Goal: Communication & Community: Answer question/provide support

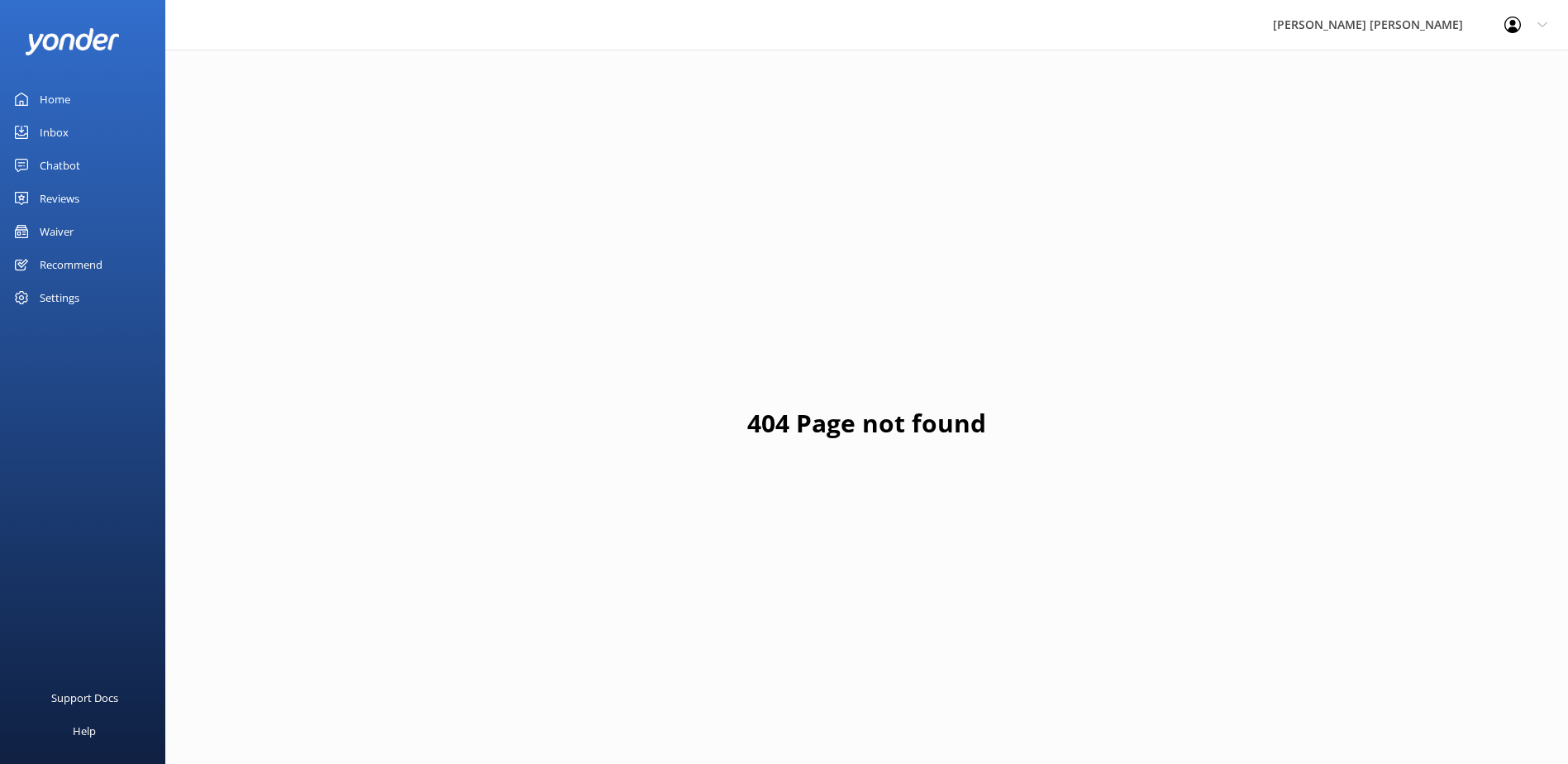
click at [65, 131] on div "Inbox" at bounding box center [54, 132] width 29 height 33
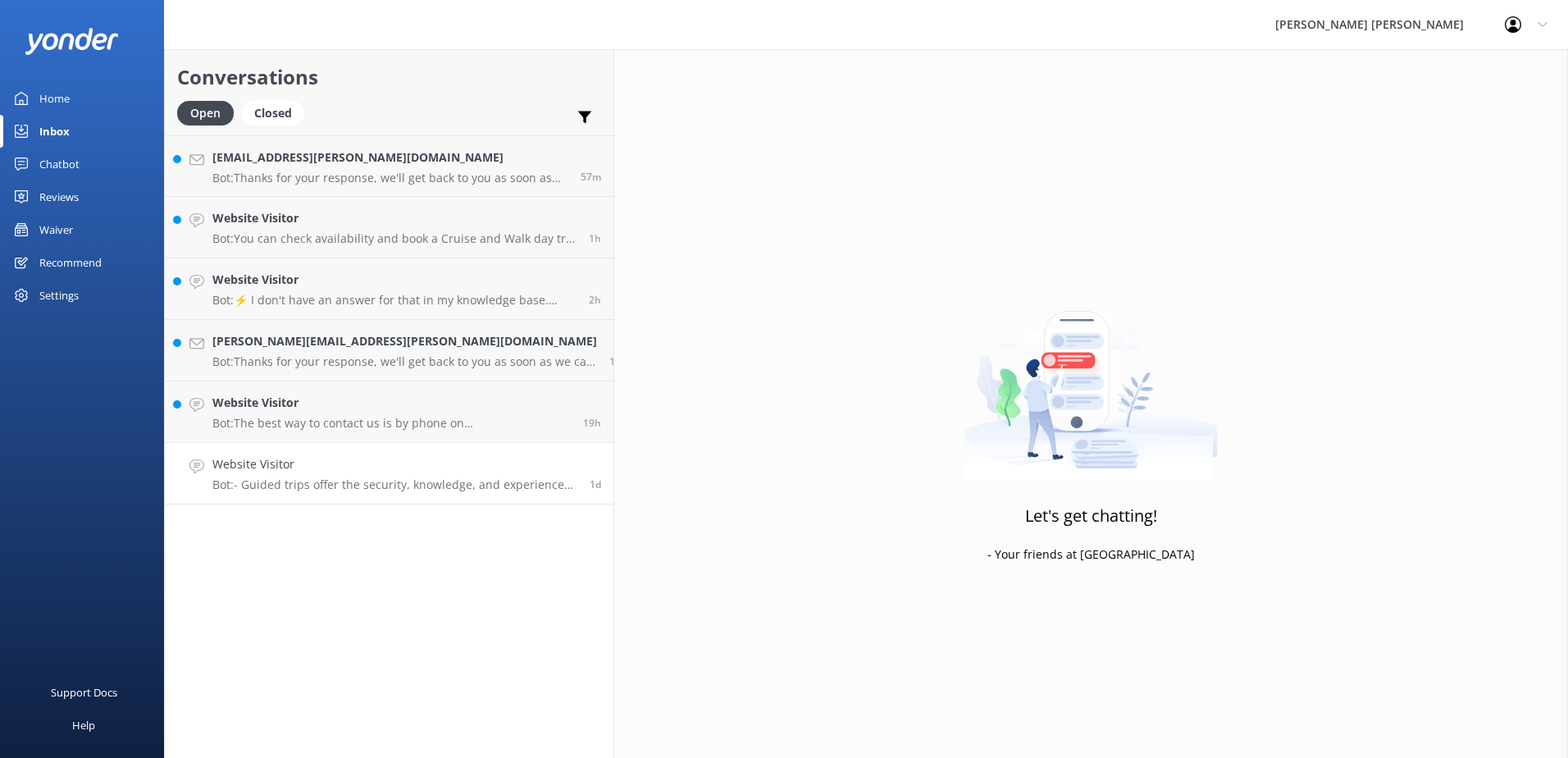
click at [285, 484] on p "Bot: - Guided trips offer the security, knowledge, and experience of profession…" at bounding box center [395, 485] width 365 height 14
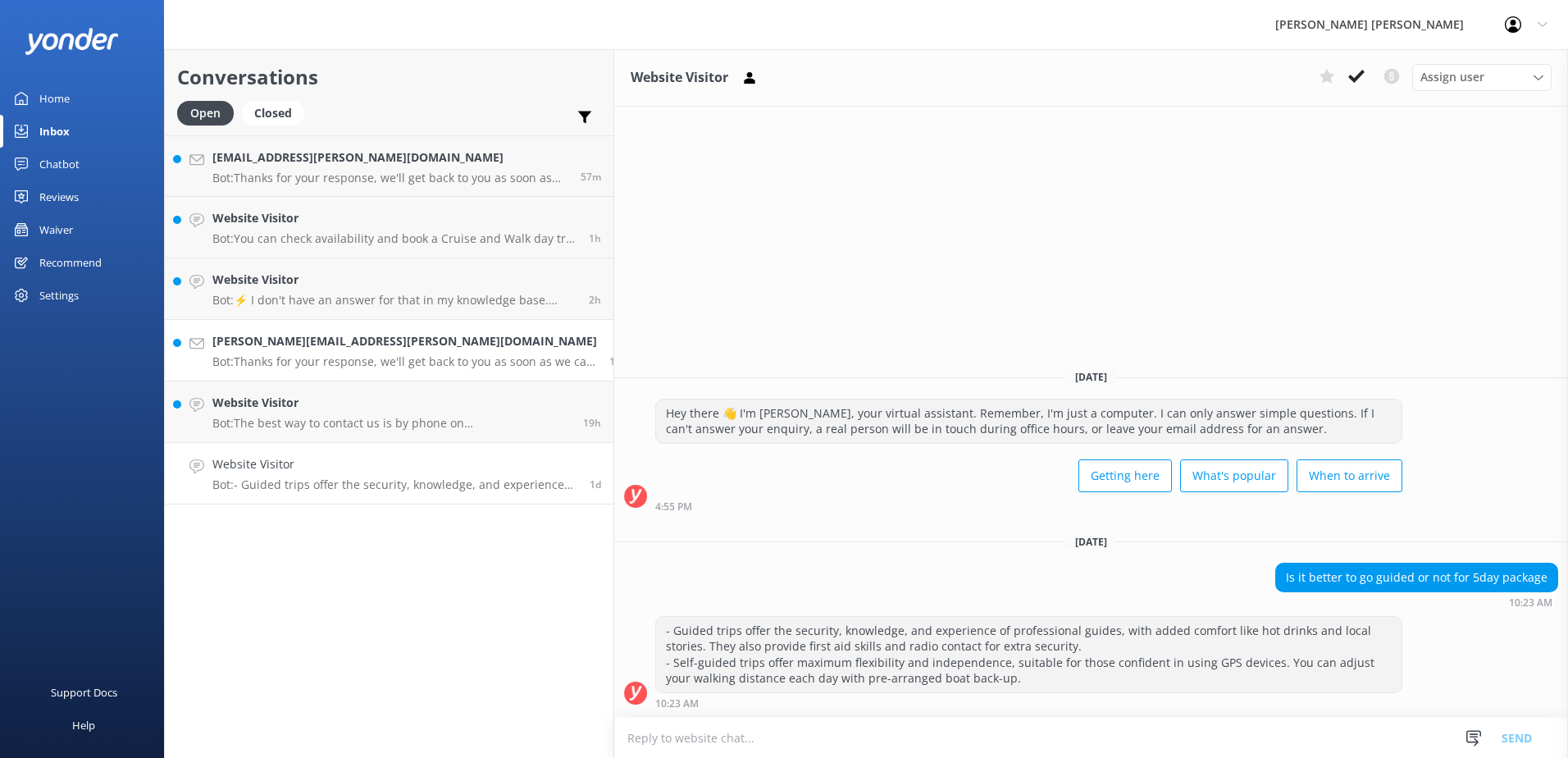
click at [282, 338] on h4 "[PERSON_NAME][EMAIL_ADDRESS][PERSON_NAME][DOMAIN_NAME]" at bounding box center [405, 341] width 385 height 18
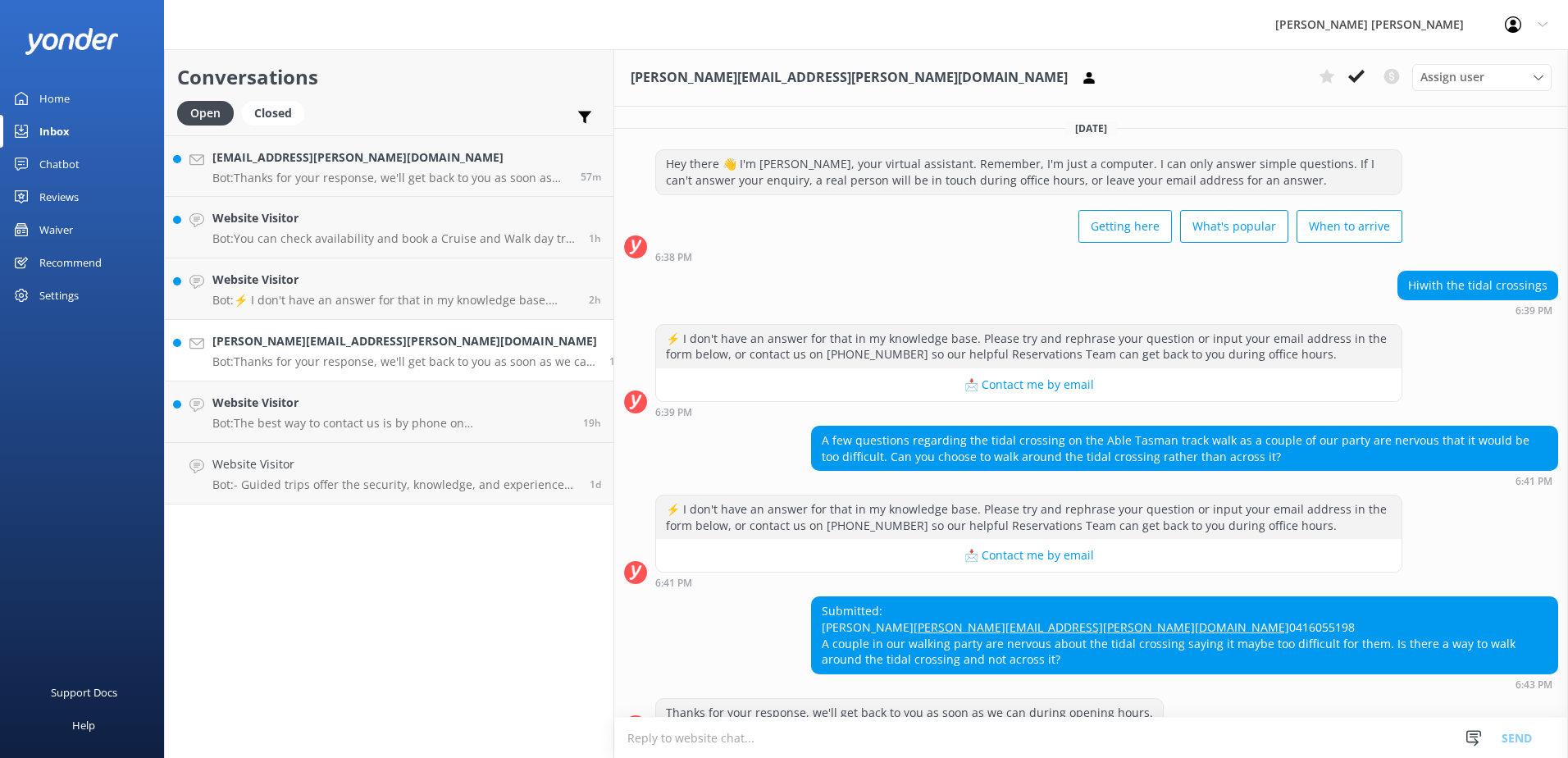
scroll to position [66, 0]
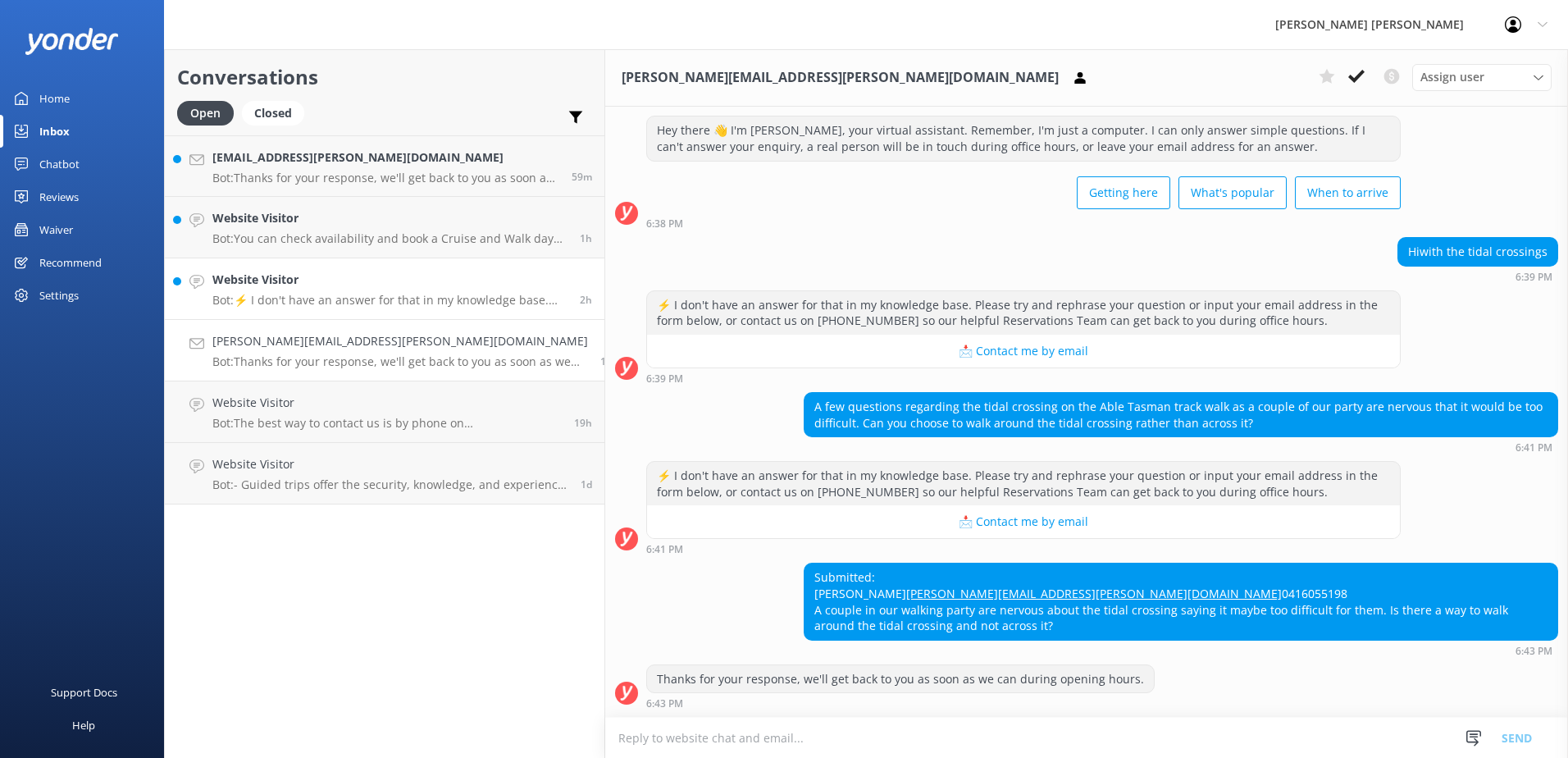
click at [296, 282] on h4 "Website Visitor" at bounding box center [390, 279] width 355 height 18
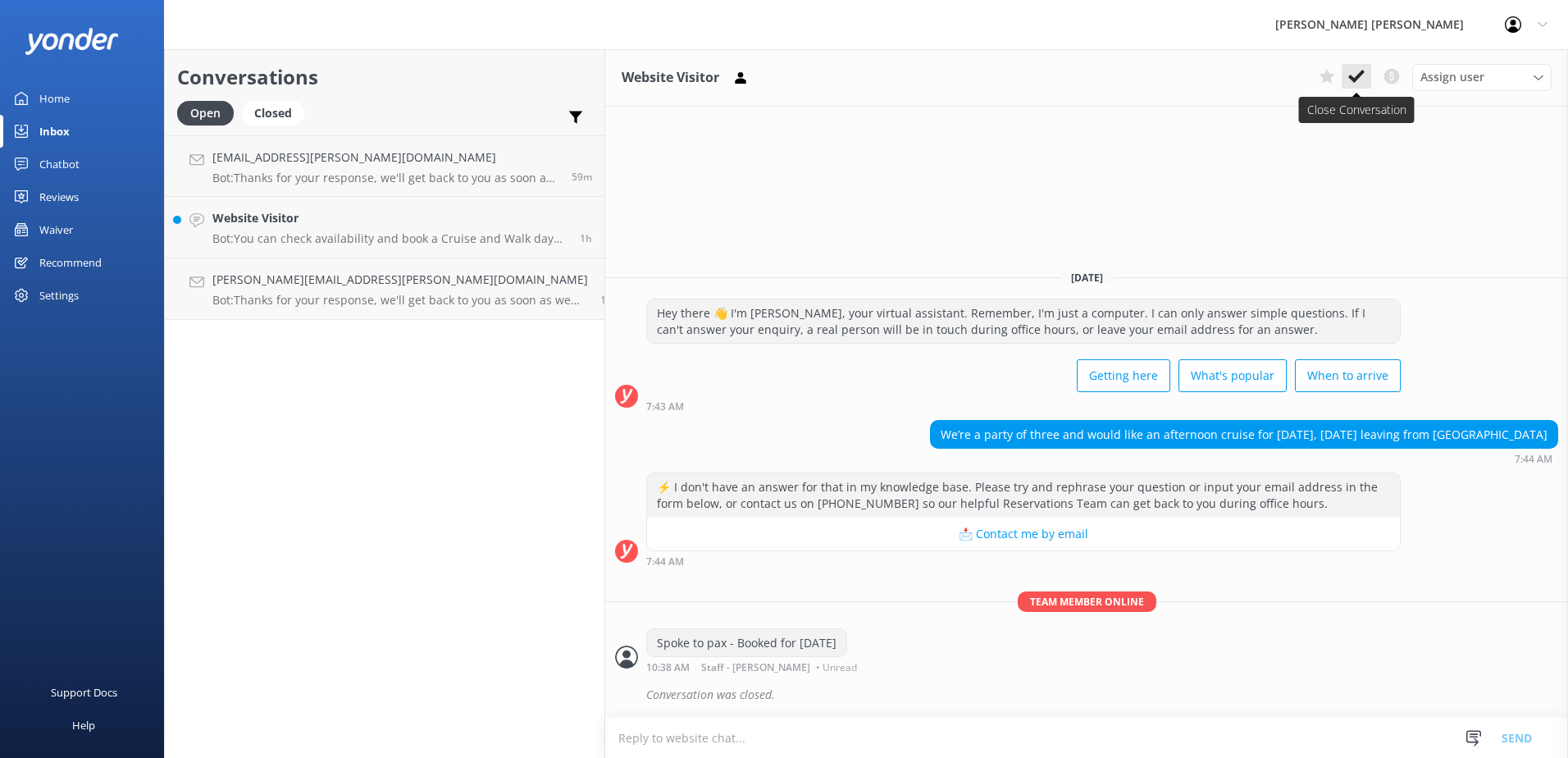
click at [1360, 80] on icon at bounding box center [1355, 76] width 16 height 16
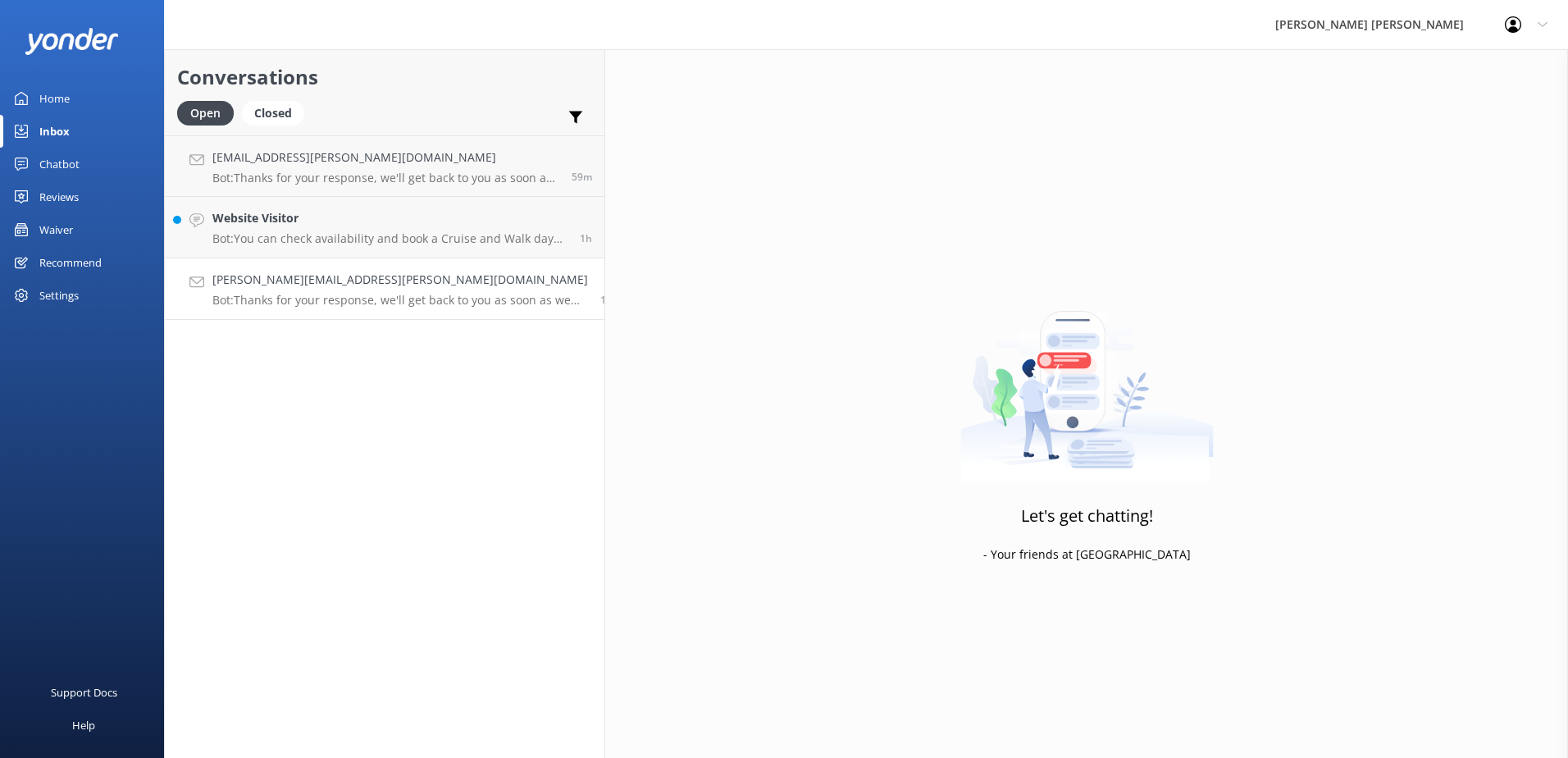
click at [284, 284] on h4 "[PERSON_NAME][EMAIL_ADDRESS][PERSON_NAME][DOMAIN_NAME]" at bounding box center [400, 279] width 376 height 18
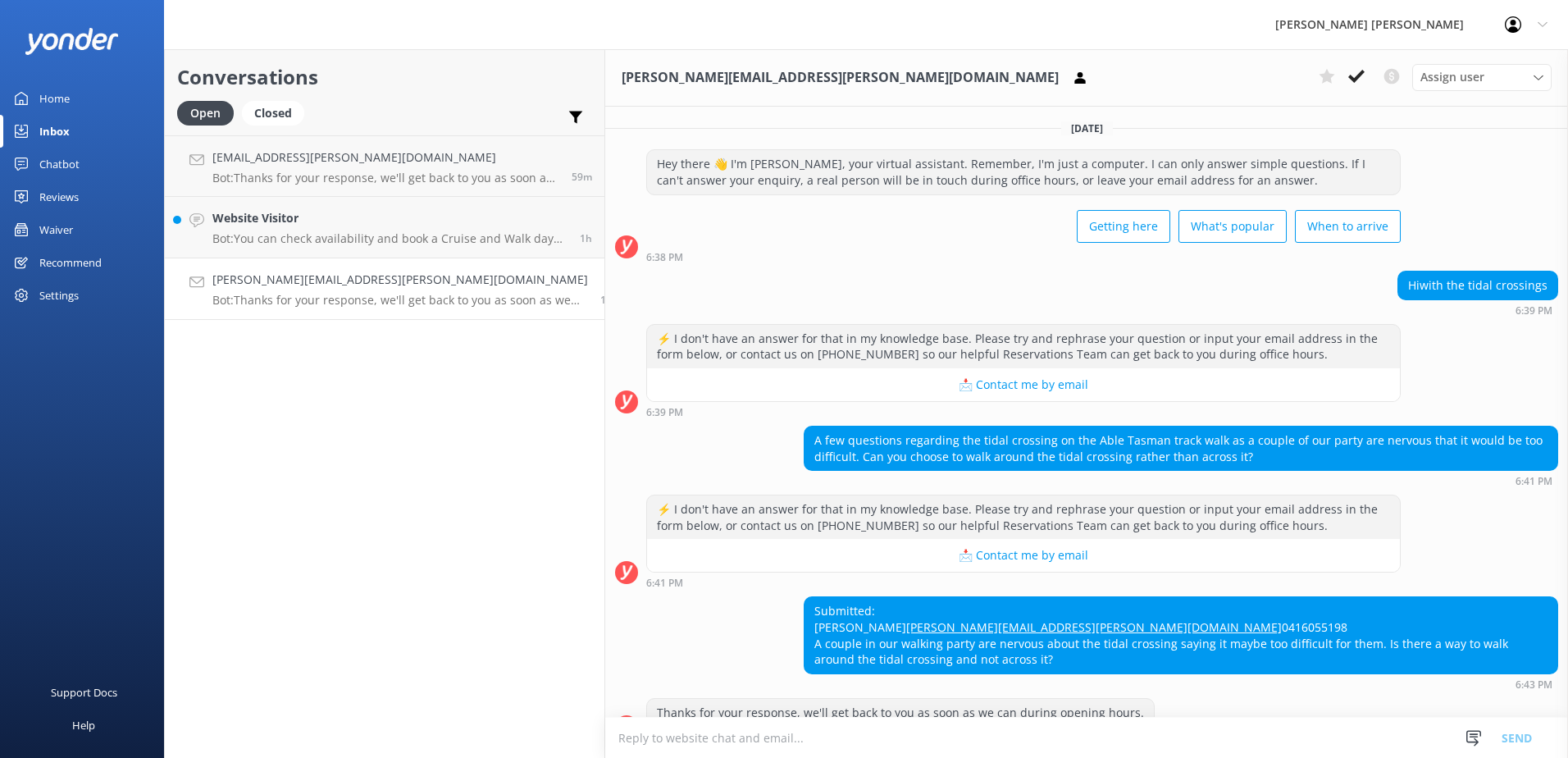
scroll to position [66, 0]
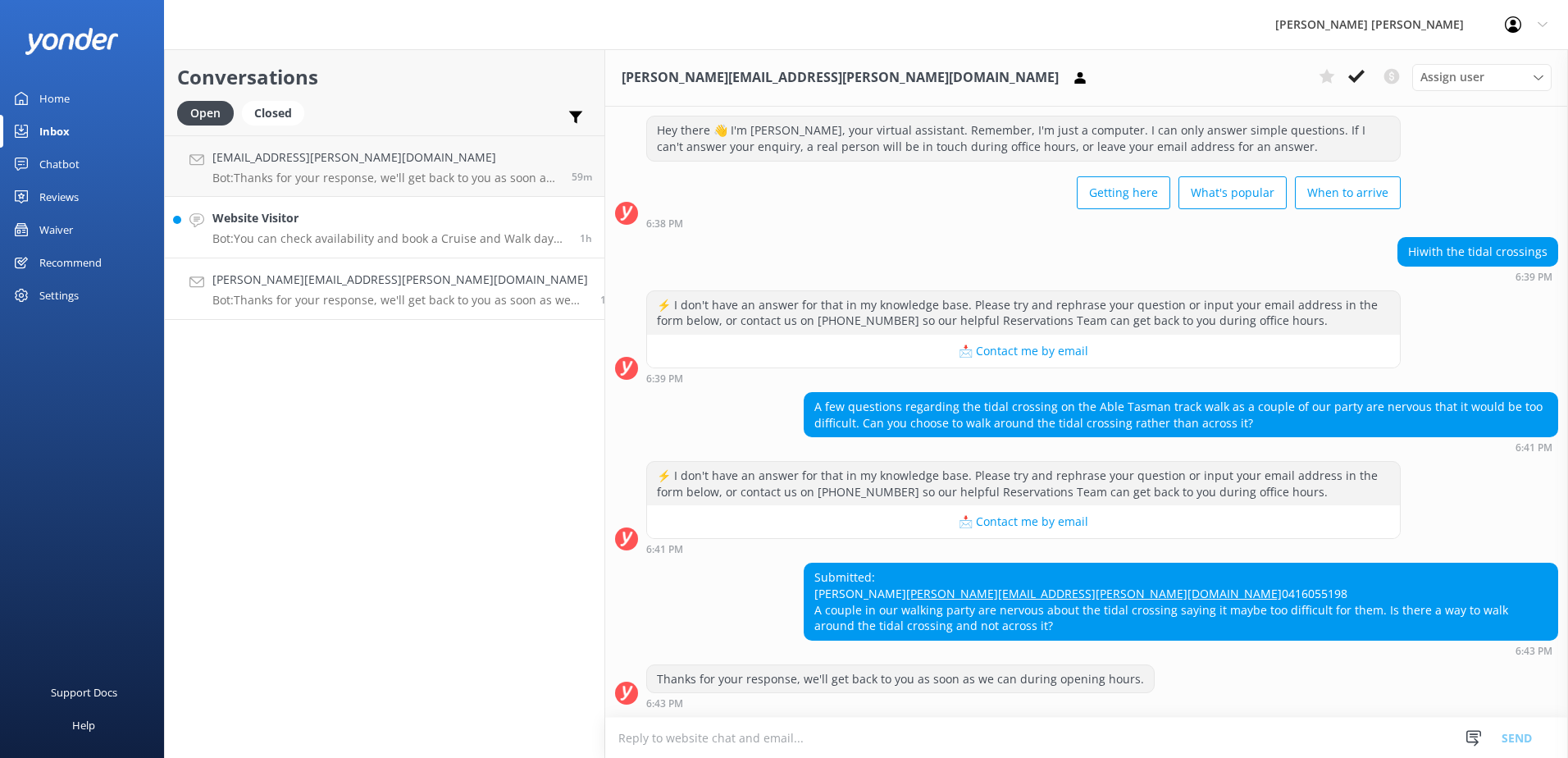
click at [249, 232] on p "Bot: You can check availability and book a Cruise and Walk day trip online at […" at bounding box center [390, 238] width 355 height 14
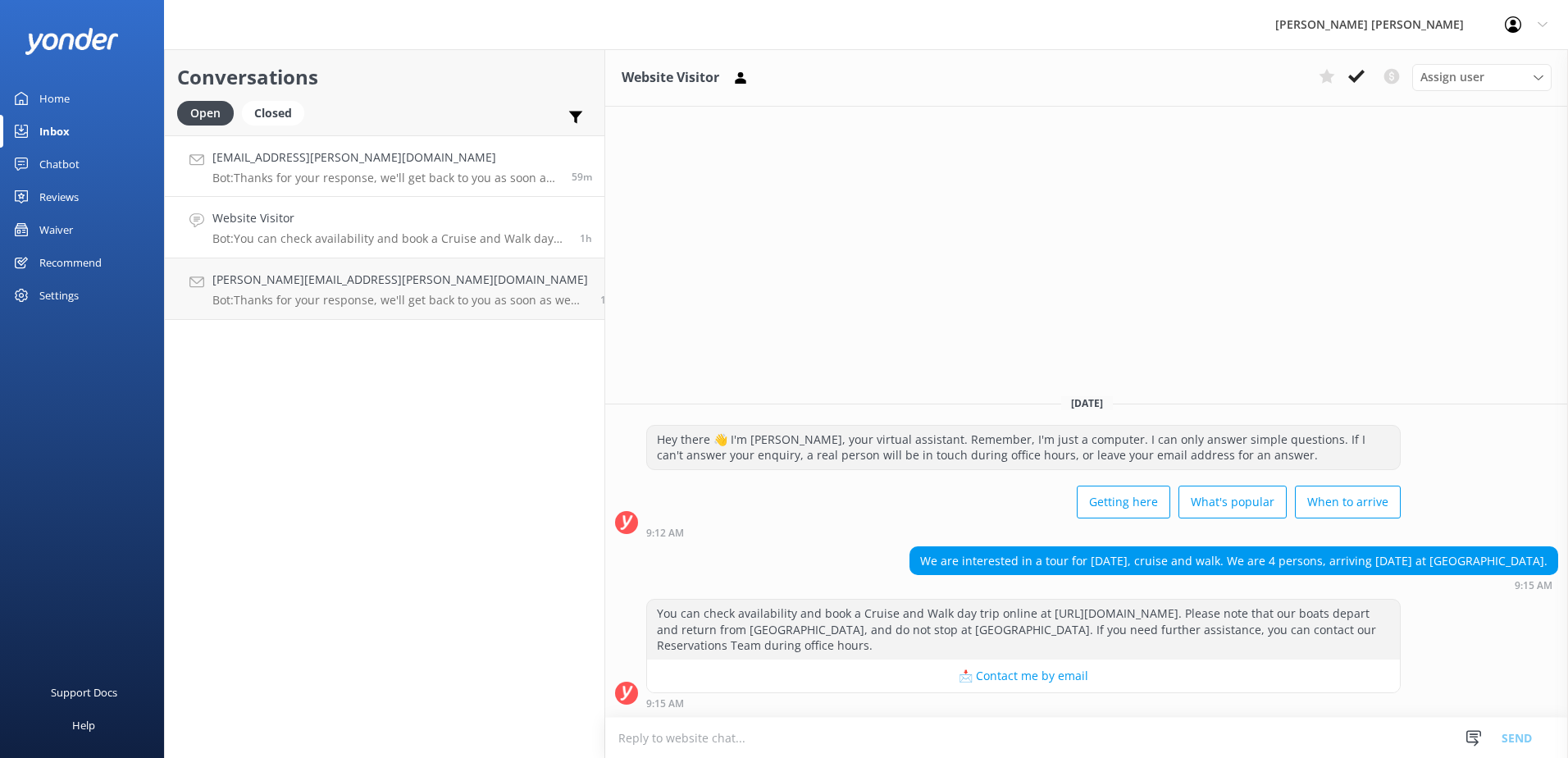
click at [318, 176] on p "Bot: Thanks for your response, we'll get back to you as soon as we can during o…" at bounding box center [386, 177] width 347 height 14
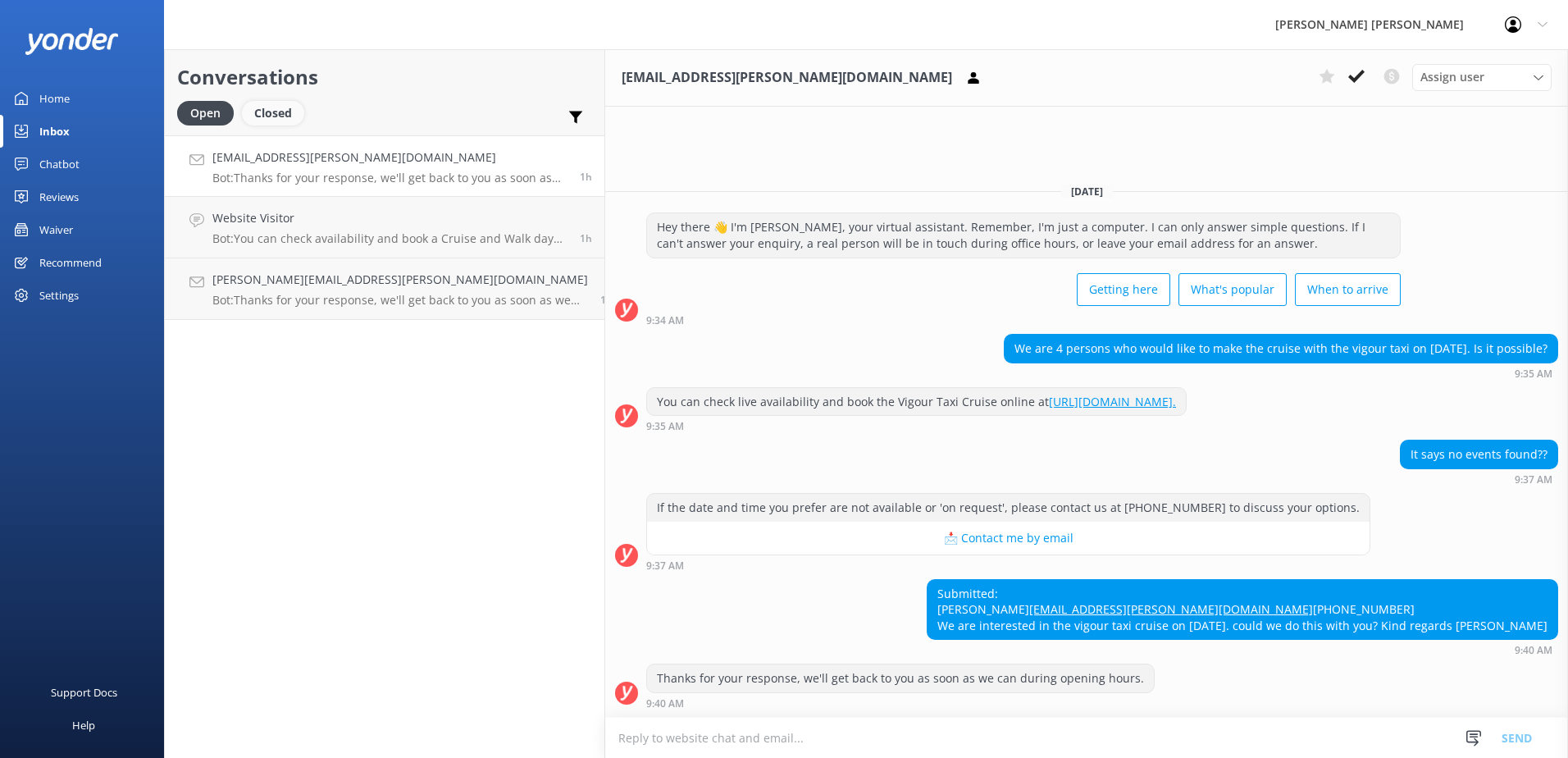
click at [286, 116] on div "Closed" at bounding box center [273, 113] width 62 height 24
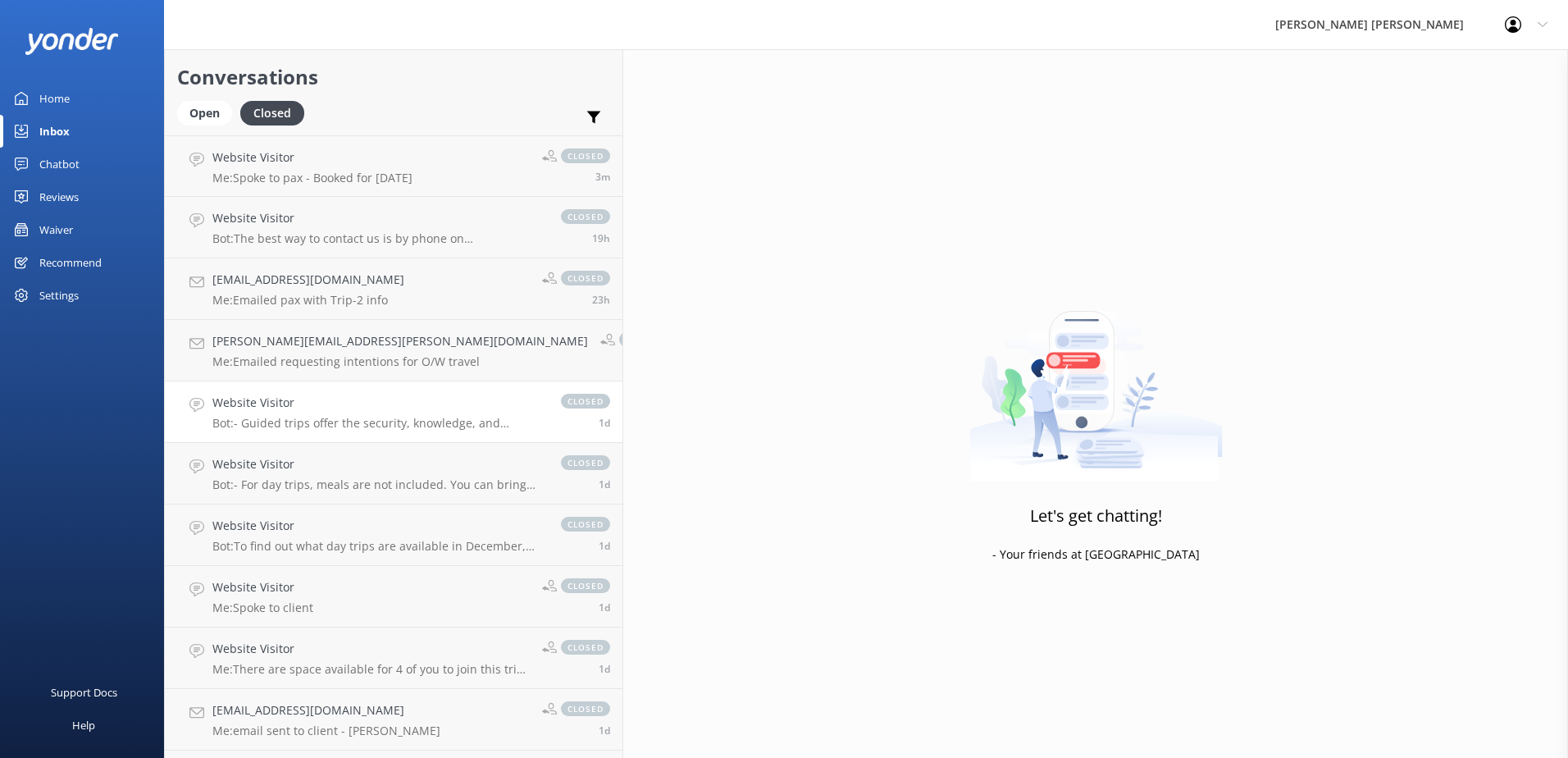
click at [294, 426] on p "Bot: - Guided trips offer the security, knowledge, and experience of profession…" at bounding box center [379, 423] width 333 height 14
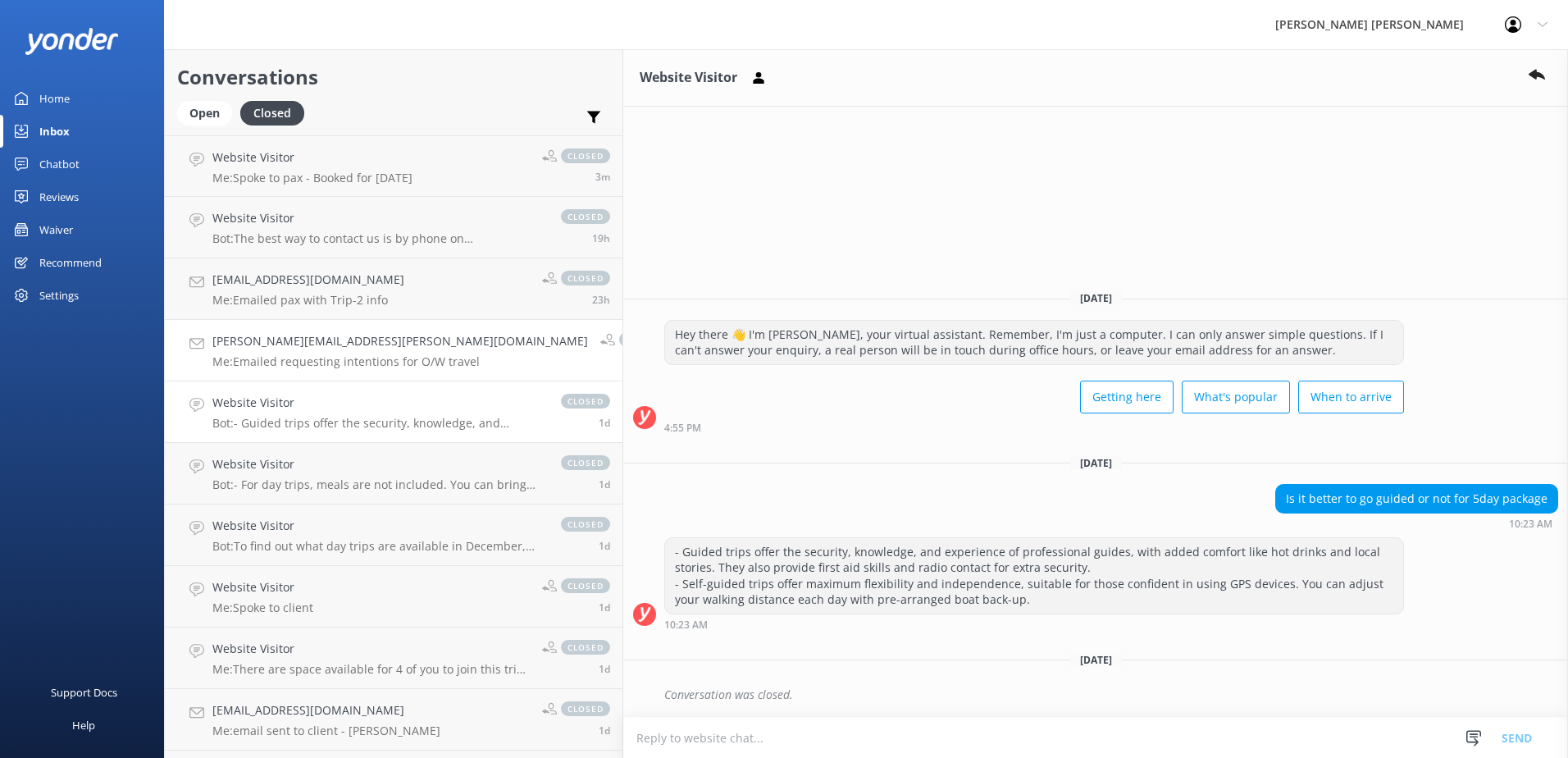
click at [309, 345] on h4 "[PERSON_NAME][EMAIL_ADDRESS][PERSON_NAME][DOMAIN_NAME]" at bounding box center [400, 341] width 376 height 18
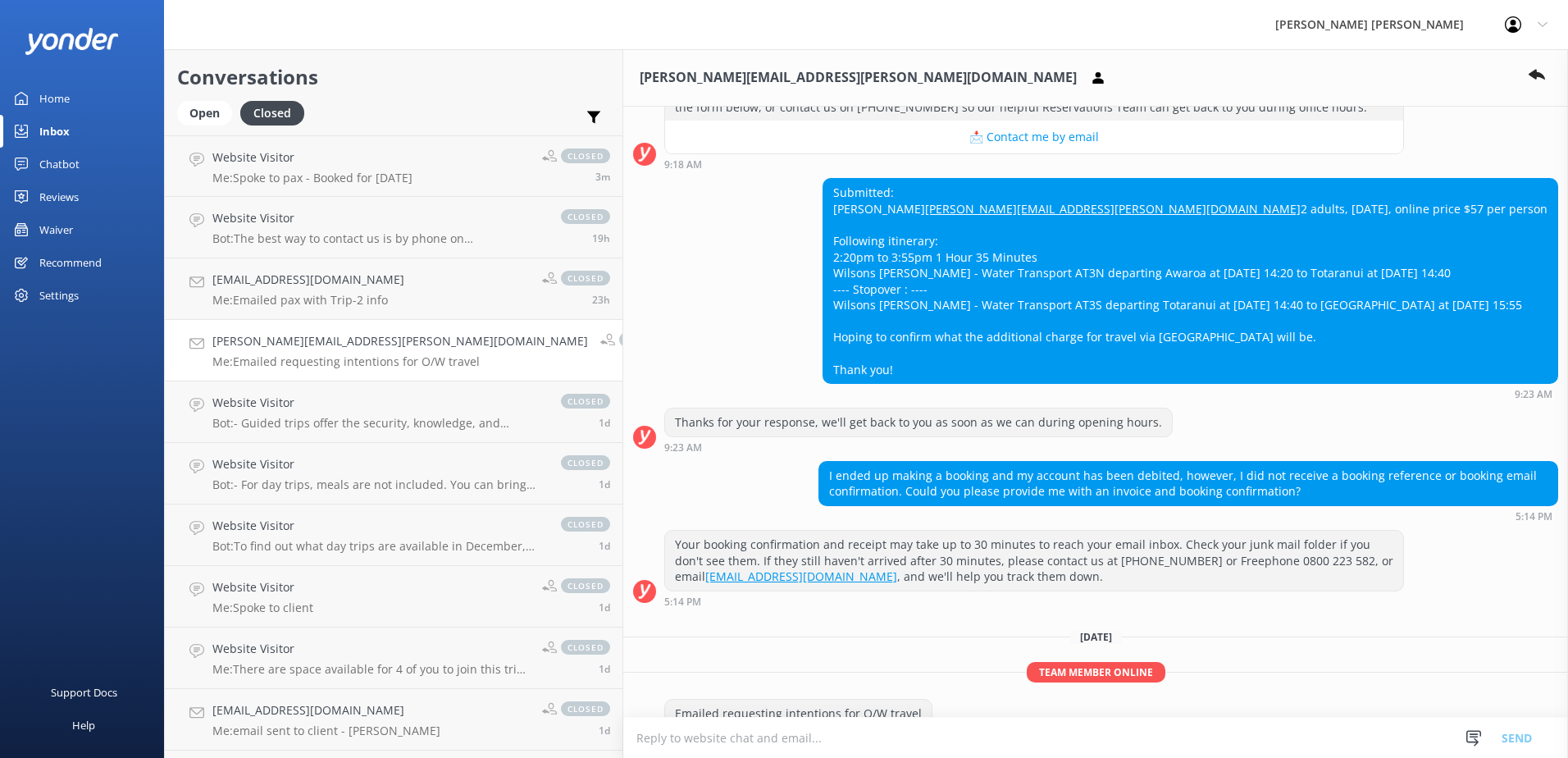
scroll to position [366, 0]
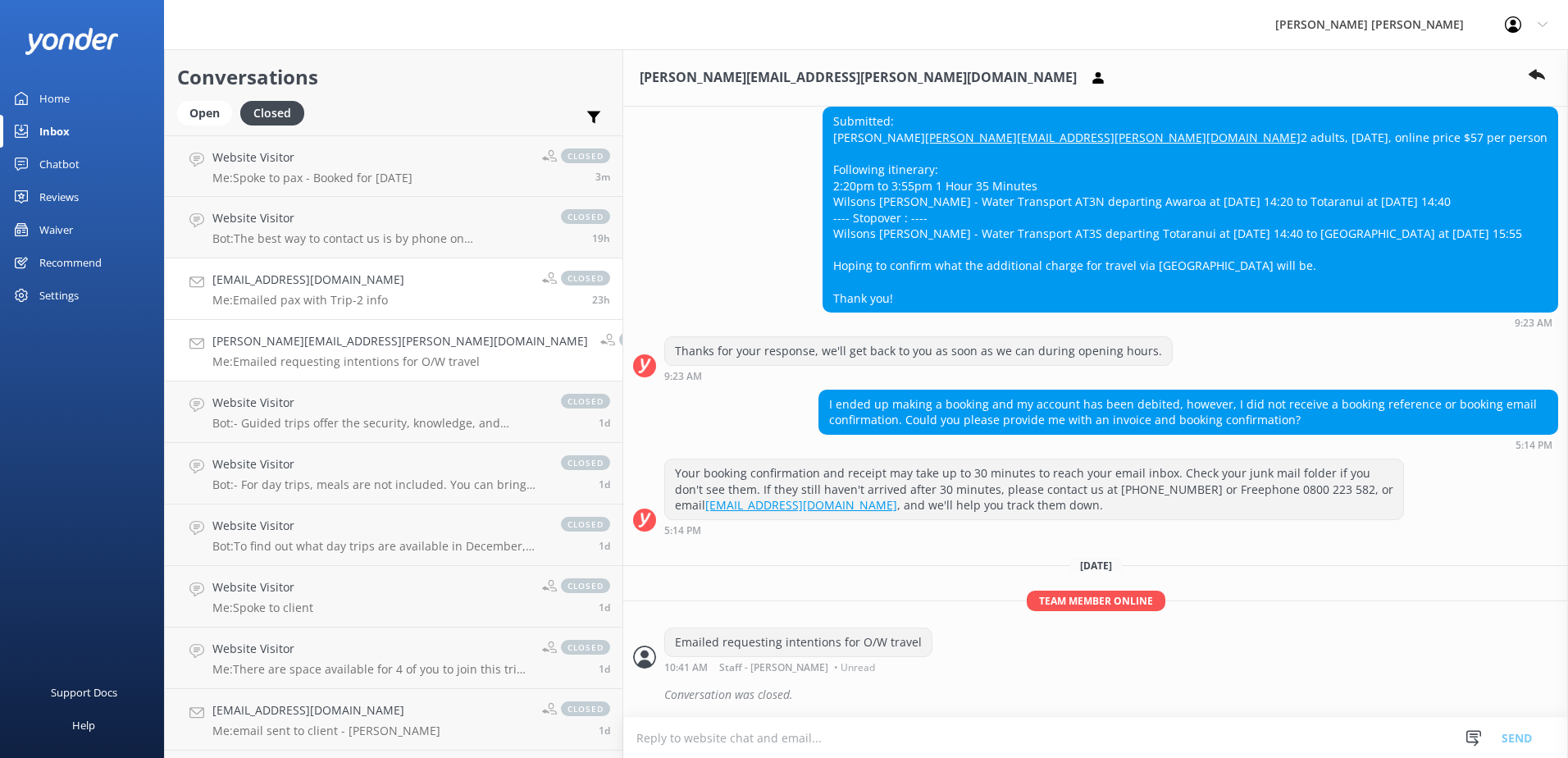
click at [315, 300] on p "Me: Emailed pax with Trip-2 info" at bounding box center [308, 300] width 192 height 14
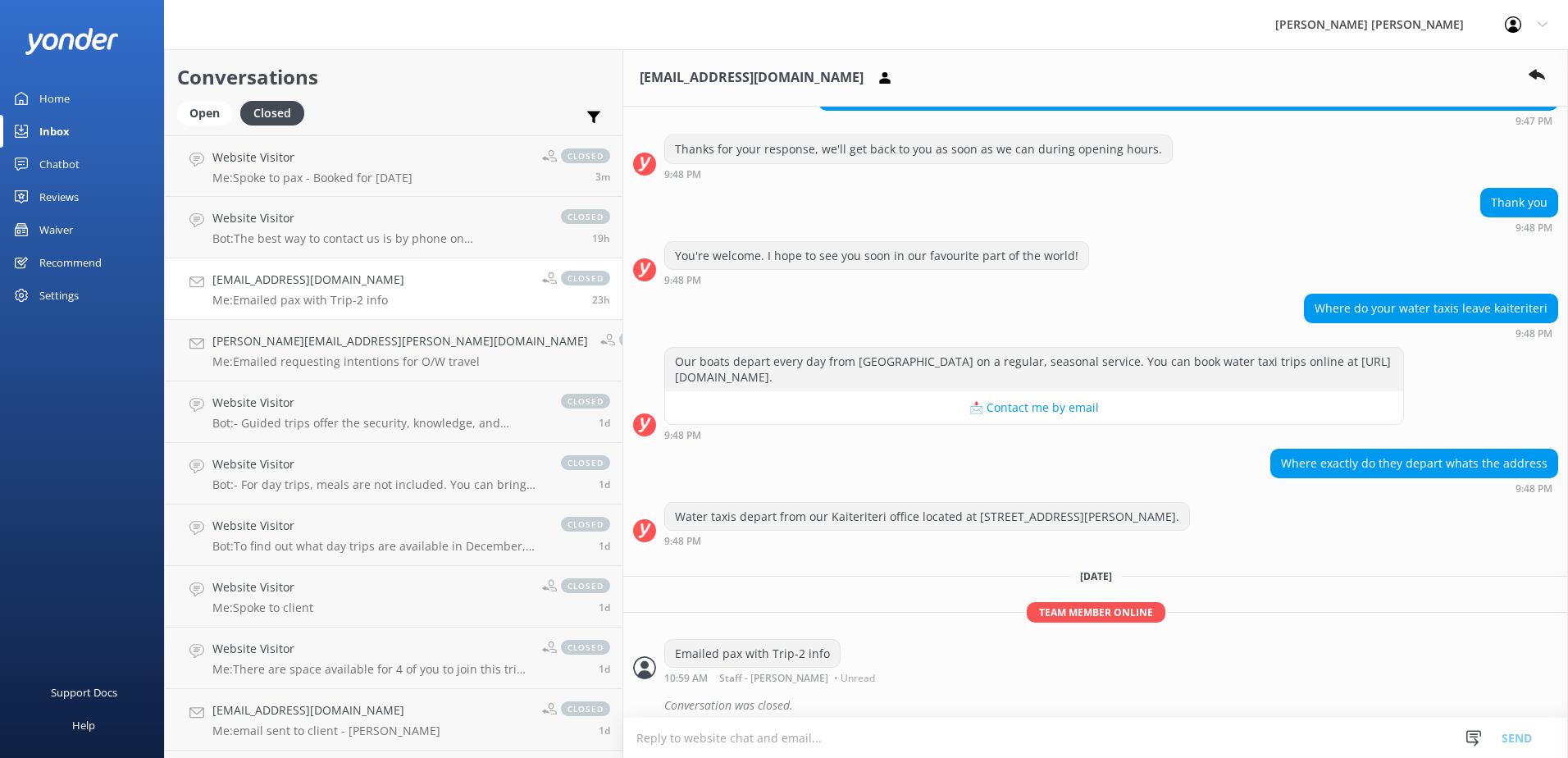
scroll to position [1010, 0]
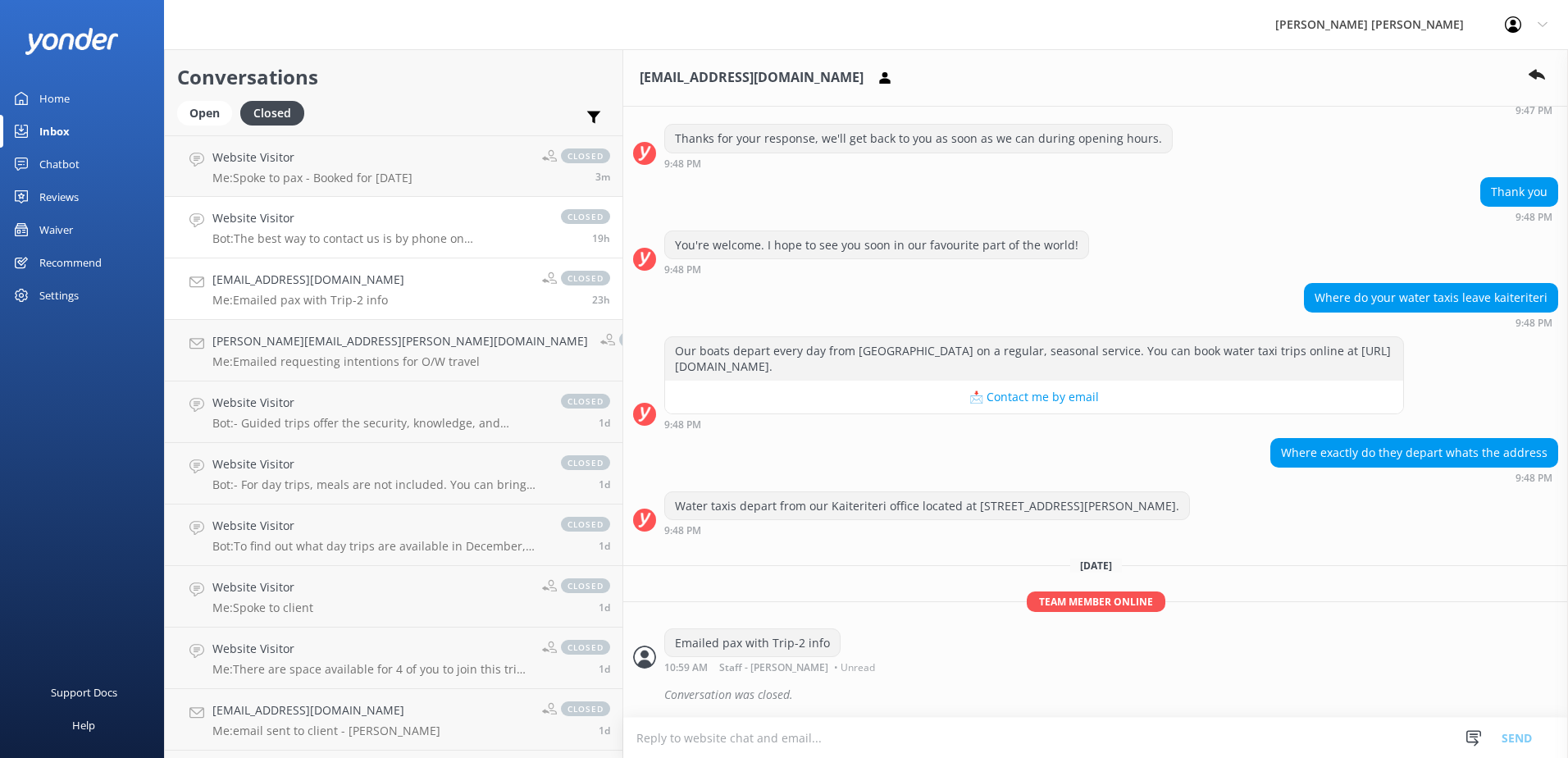
click at [262, 226] on h4 "Website Visitor" at bounding box center [379, 218] width 333 height 18
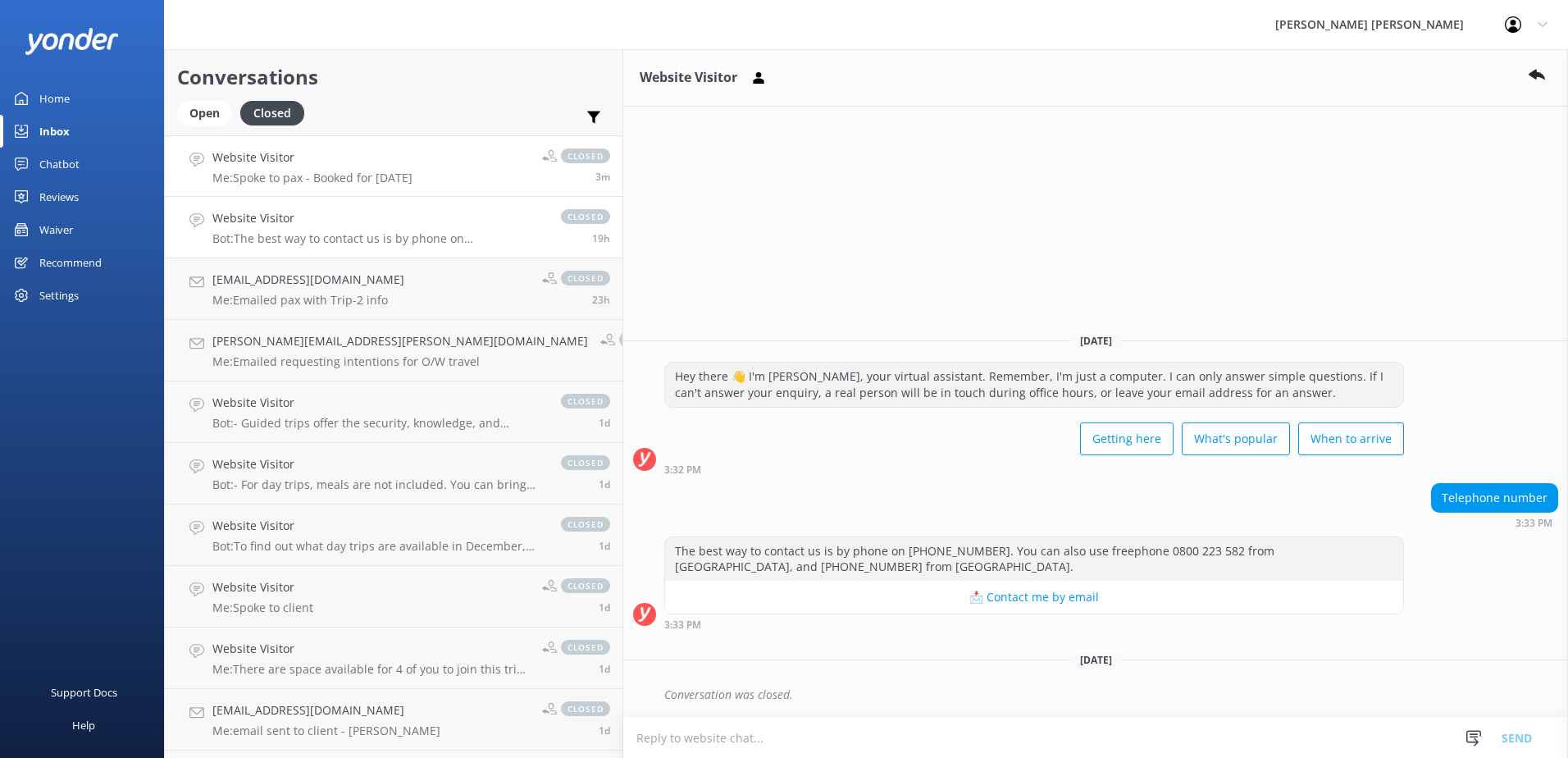
click at [276, 186] on link "Website Visitor Me: Spoke to pax - Booked for [DATE] closed 3m" at bounding box center [393, 165] width 457 height 62
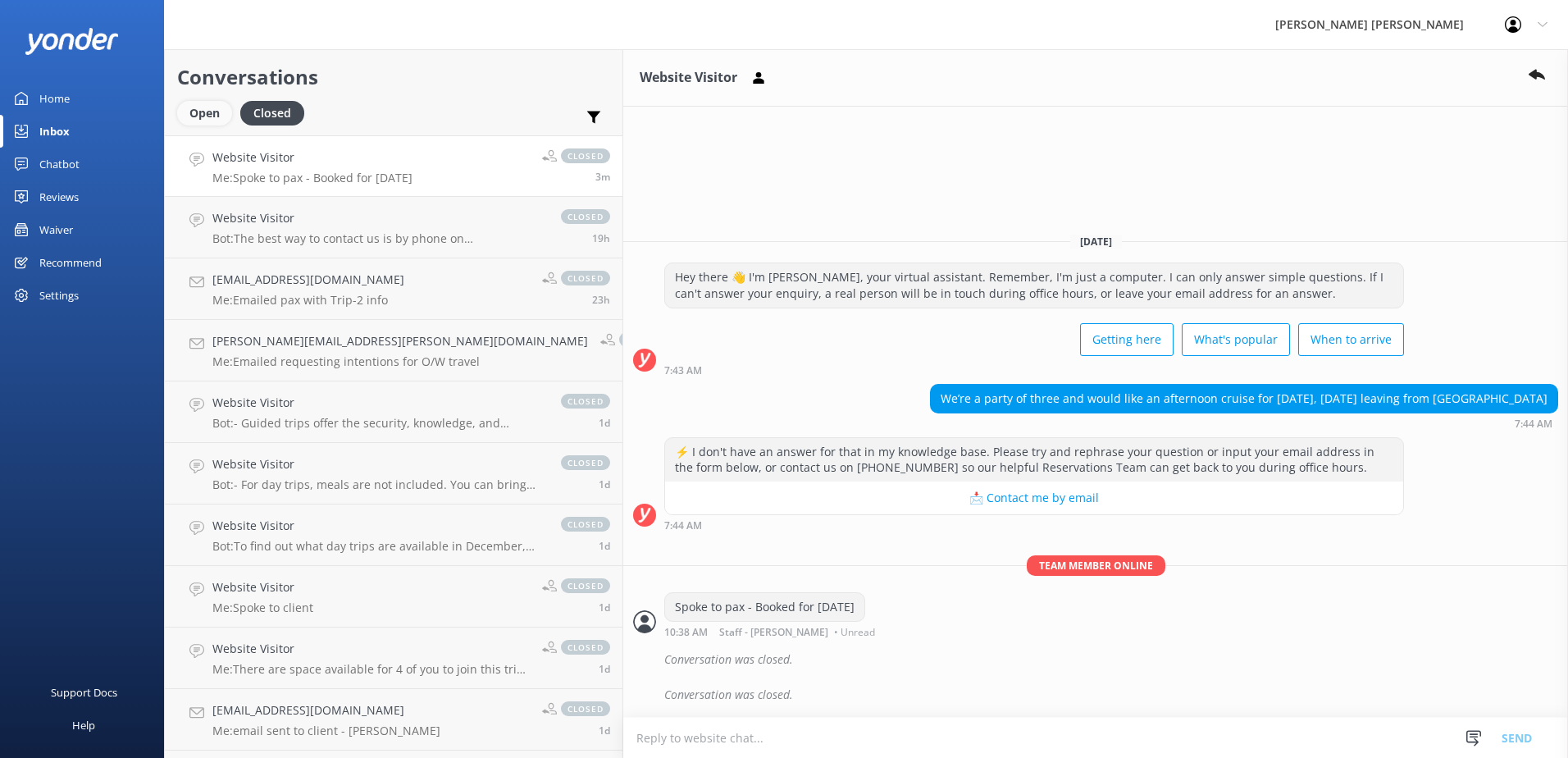
click at [203, 114] on div "Open" at bounding box center [204, 113] width 55 height 24
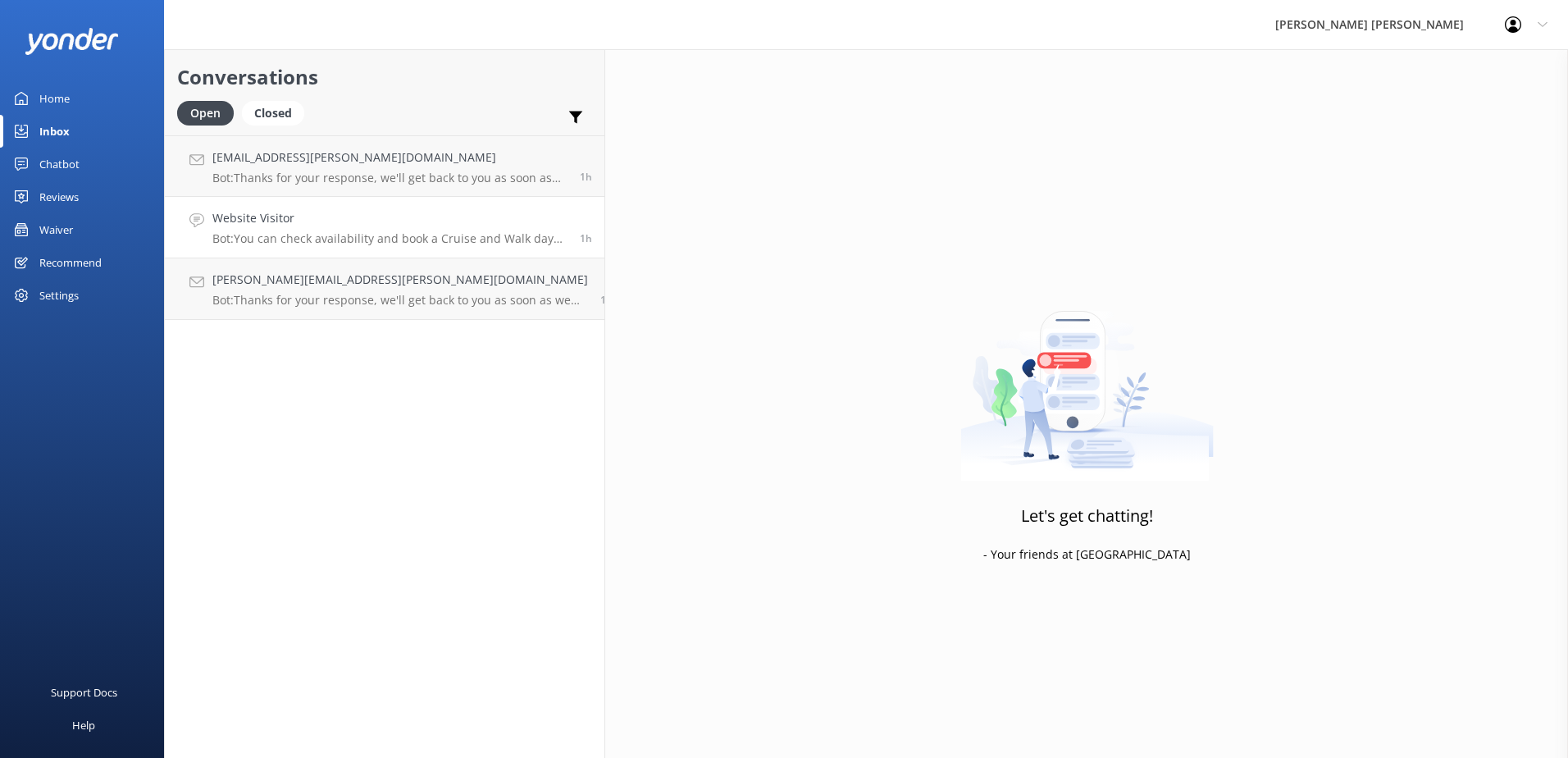
click at [281, 220] on h4 "Website Visitor" at bounding box center [390, 218] width 355 height 18
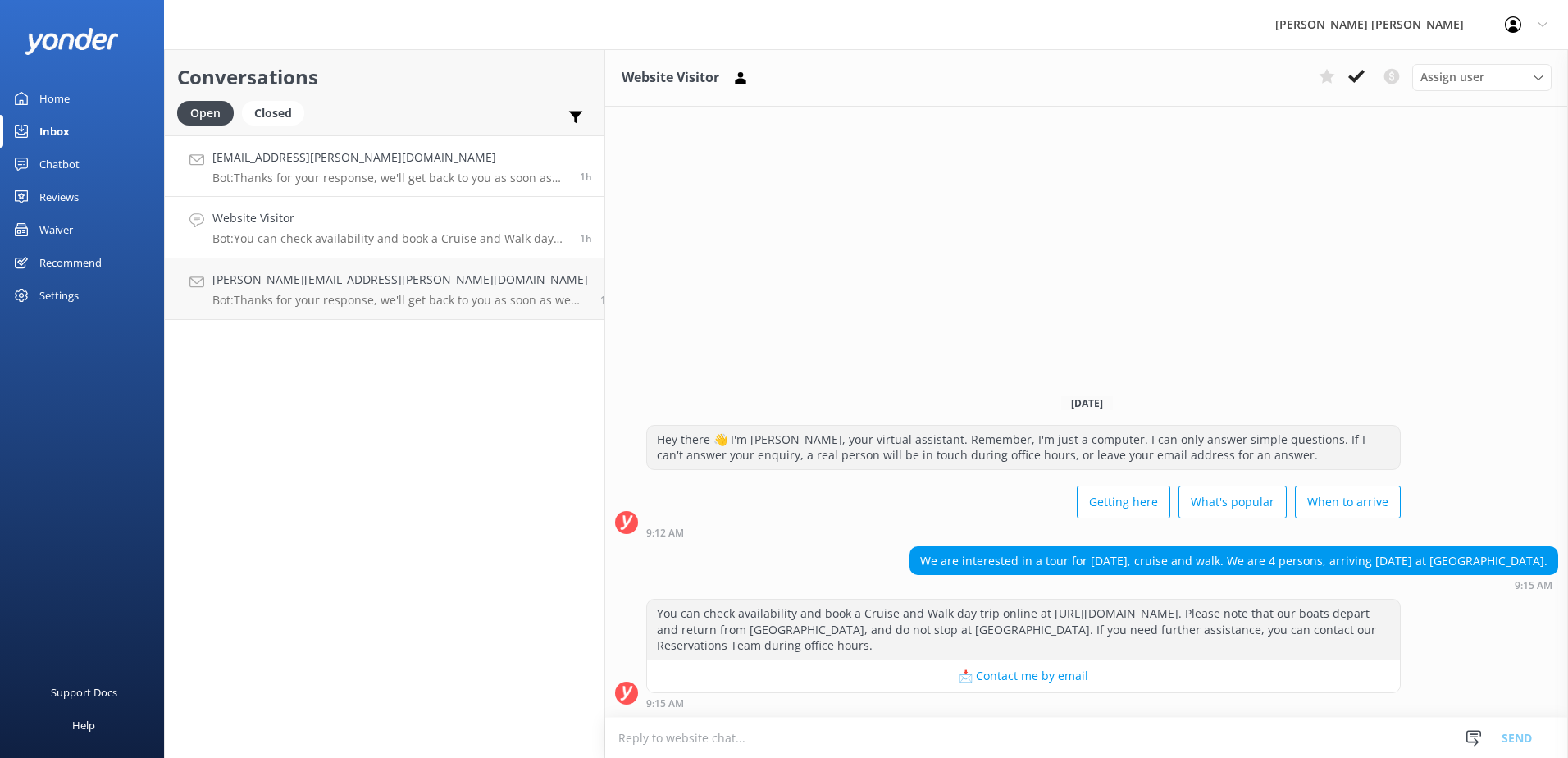
click at [237, 166] on h4 "[EMAIL_ADDRESS][PERSON_NAME][DOMAIN_NAME]" at bounding box center [390, 157] width 355 height 18
